Goal: Task Accomplishment & Management: Manage account settings

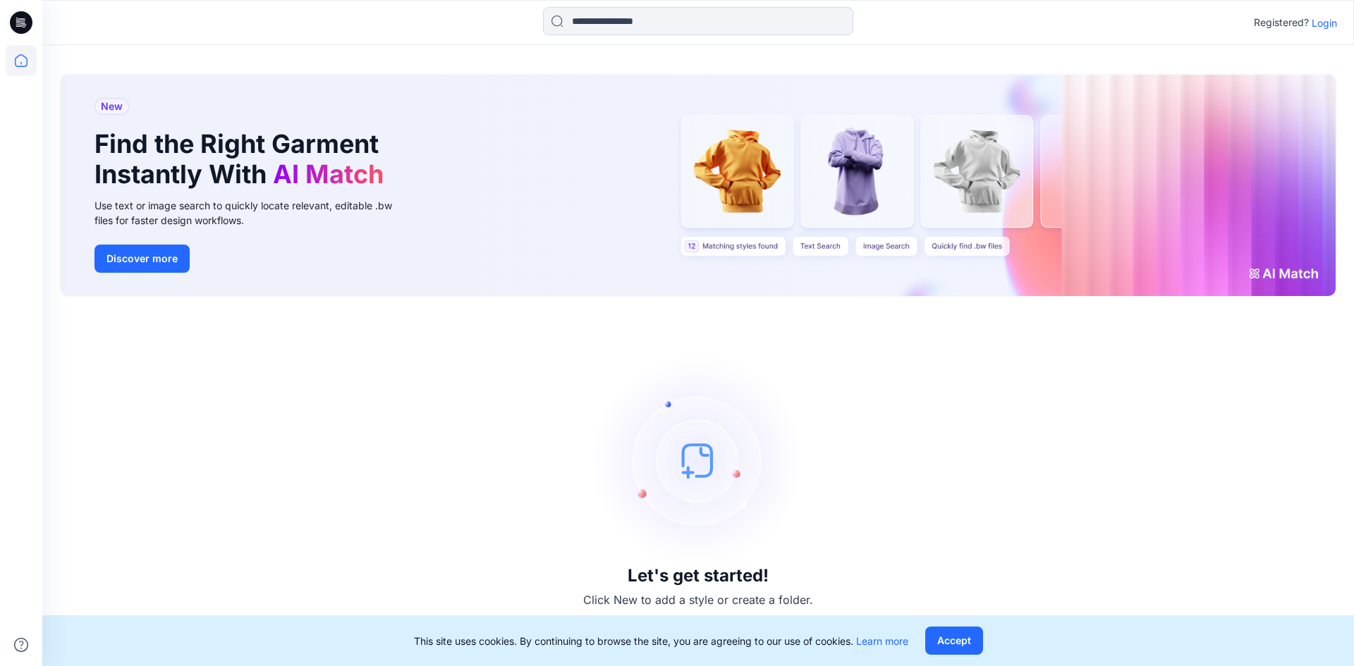
click at [1324, 21] on p "Login" at bounding box center [1324, 23] width 25 height 15
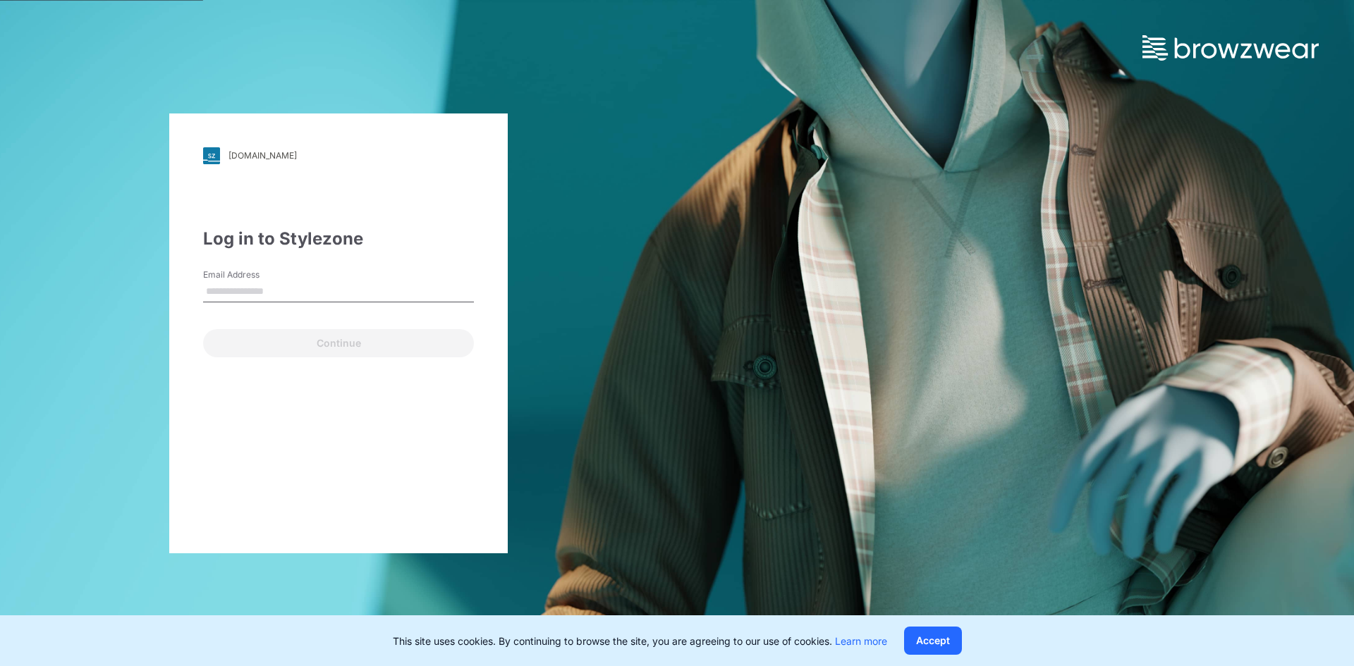
click at [262, 293] on input "Email Address" at bounding box center [338, 291] width 271 height 21
type input "**********"
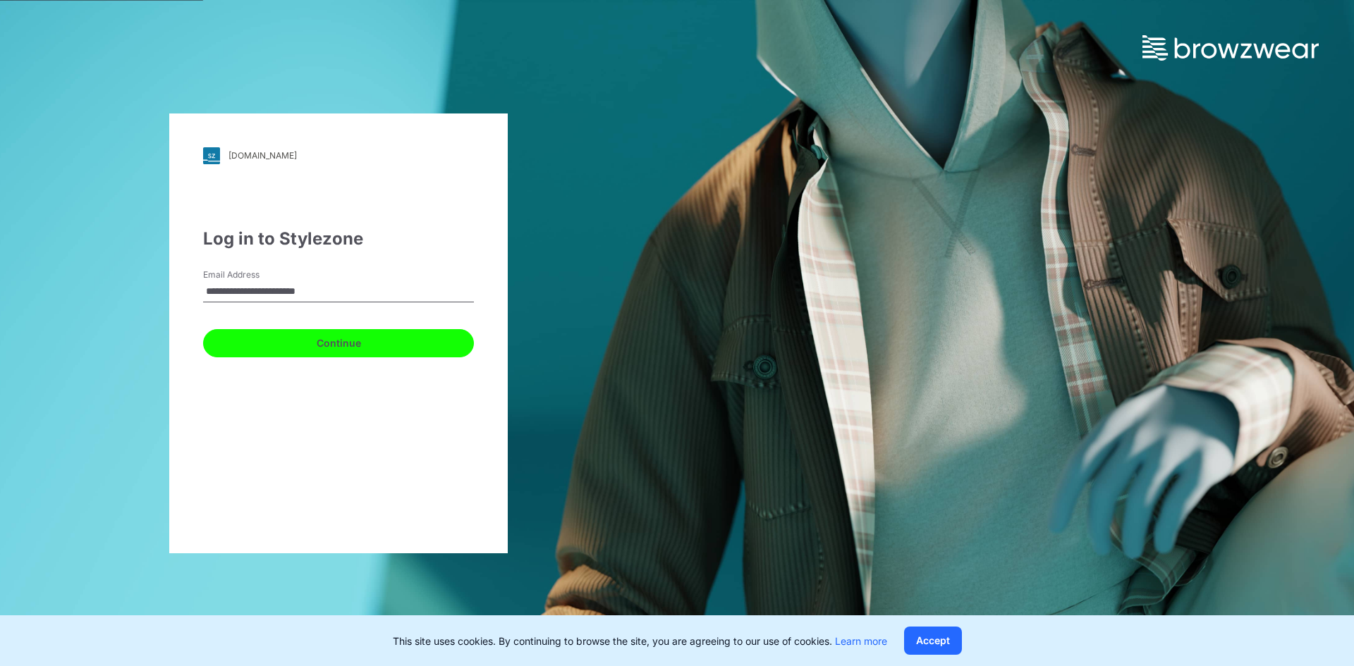
click at [338, 343] on button "Continue" at bounding box center [338, 343] width 271 height 28
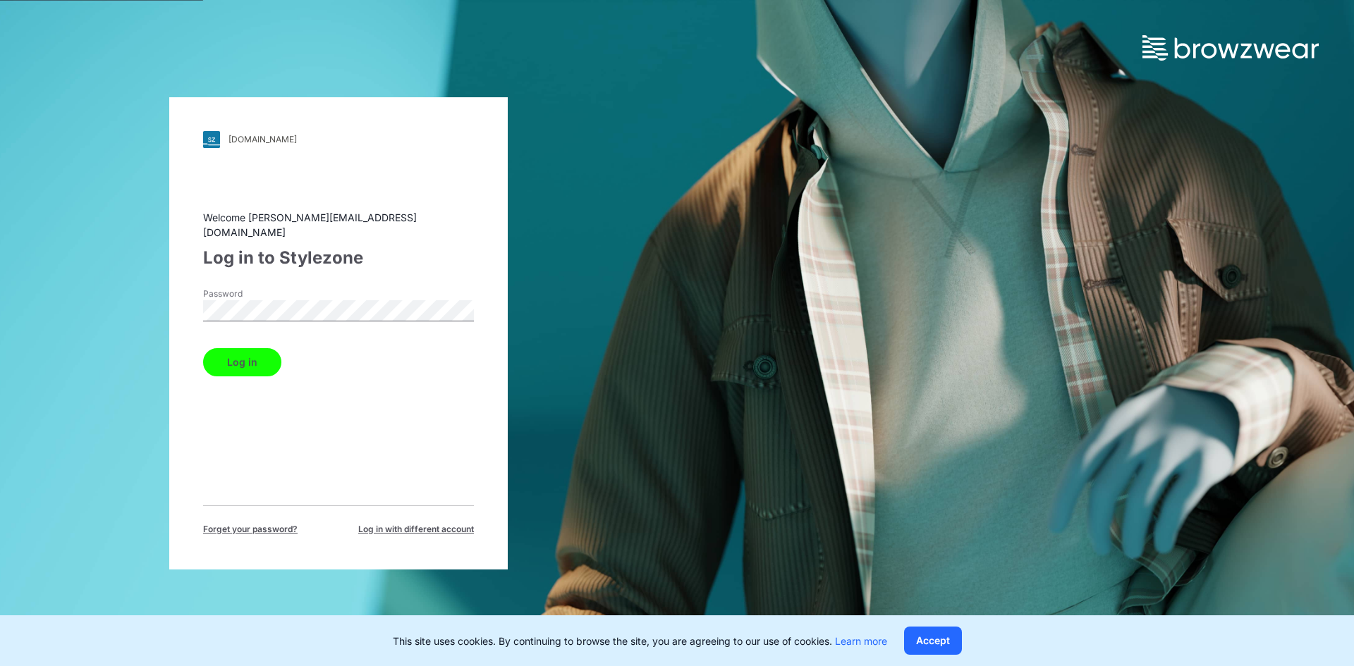
click at [242, 353] on button "Log in" at bounding box center [242, 362] width 78 height 28
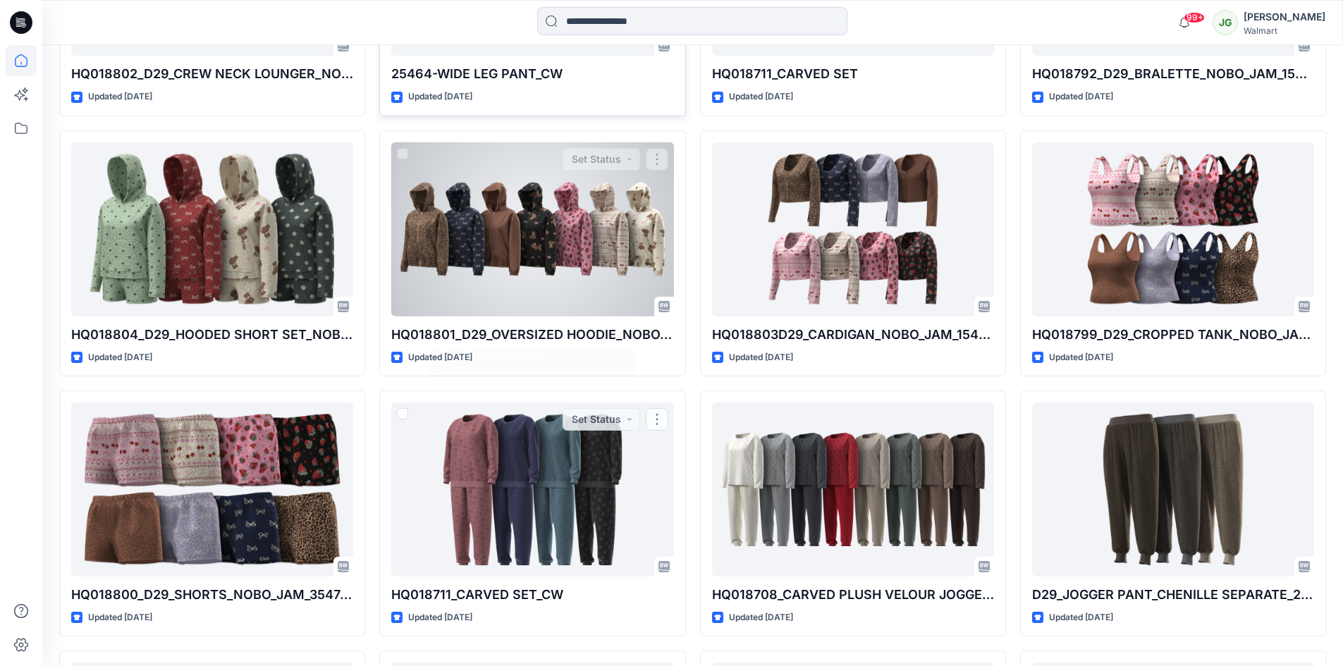
scroll to position [622, 0]
